Goal: Task Accomplishment & Management: Manage account settings

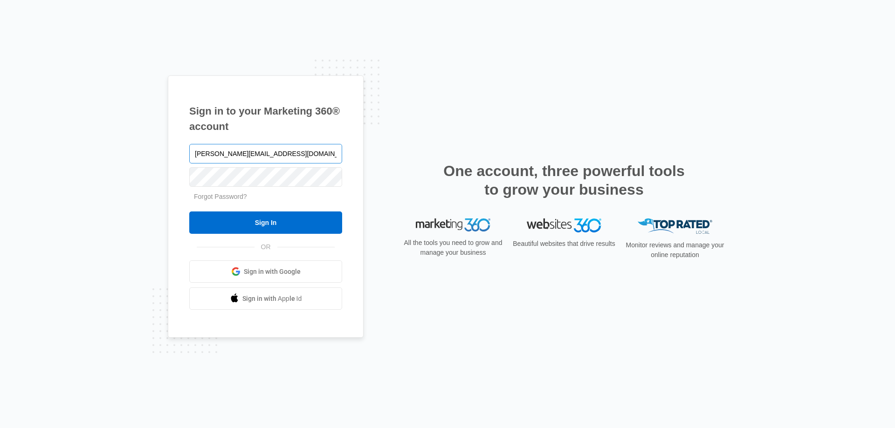
click at [204, 157] on input "[PERSON_NAME][EMAIL_ADDRESS][DOMAIN_NAME]" at bounding box center [265, 154] width 153 height 20
type input "[PERSON_NAME][EMAIL_ADDRESS][DOMAIN_NAME]"
click at [0, 138] on div "Sign in to your Marketing 360® account darlene@provehiclewraps.com Forgot Passw…" at bounding box center [447, 214] width 895 height 428
click at [189, 212] on input "Sign In" at bounding box center [265, 223] width 153 height 22
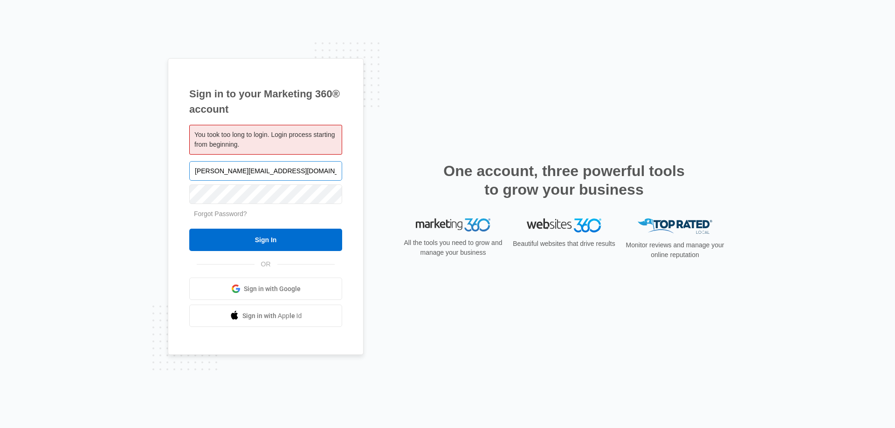
click at [289, 172] on input "[PERSON_NAME][EMAIL_ADDRESS][DOMAIN_NAME]" at bounding box center [265, 171] width 153 height 20
drag, startPoint x: 290, startPoint y: 171, endPoint x: 0, endPoint y: 121, distance: 293.8
click at [0, 121] on div "Sign in to your Marketing 360® account You took too long to login. Login proces…" at bounding box center [447, 214] width 895 height 428
type input "[PERSON_NAME][EMAIL_ADDRESS][DOMAIN_NAME]"
click at [189, 229] on input "Sign In" at bounding box center [265, 240] width 153 height 22
